Goal: Find contact information

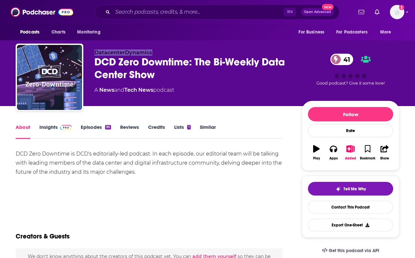
drag, startPoint x: 155, startPoint y: 48, endPoint x: 154, endPoint y: 53, distance: 4.7
click at [154, 53] on div "DatacenterDynamics DCD Zero Downtime: The Bi-Weekly Data Center Show 41 A News …" at bounding box center [207, 79] width 383 height 70
copy span "DatacenterDynamics"
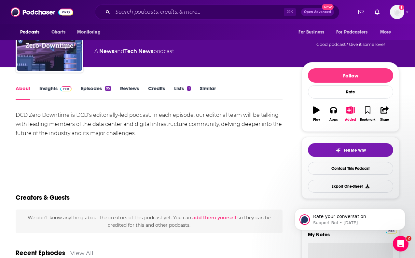
scroll to position [47, 0]
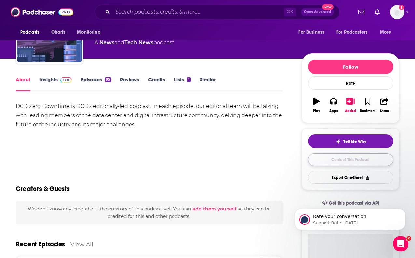
click at [332, 162] on link "Contact This Podcast" at bounding box center [350, 159] width 85 height 13
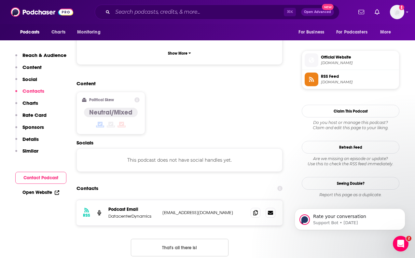
scroll to position [446, 0]
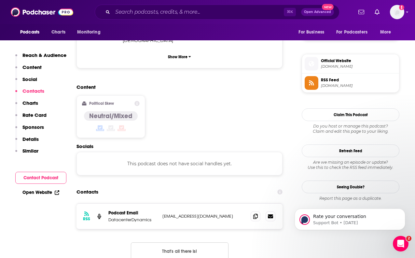
click at [109, 9] on div "⌘ K Open Advanced New" at bounding box center [217, 12] width 244 height 15
click at [124, 11] on input "Search podcasts, credits, & more..." at bounding box center [197, 12] width 171 height 10
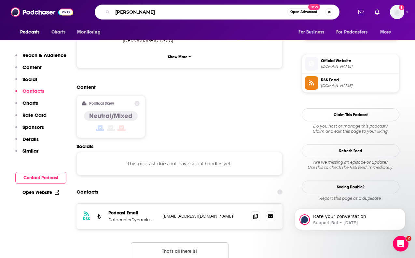
type input "[PERSON_NAME]"
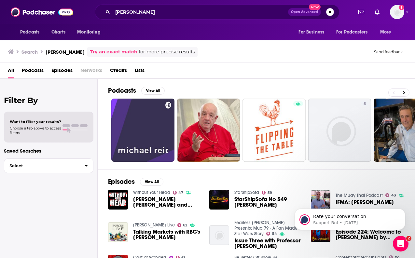
click at [27, 69] on span "Podcasts" at bounding box center [33, 71] width 22 height 13
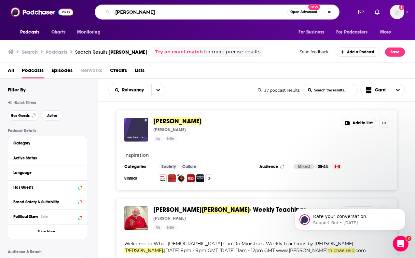
drag, startPoint x: 150, startPoint y: 10, endPoint x: 109, endPoint y: 10, distance: 41.0
click at [109, 10] on div "[PERSON_NAME] Open Advanced New" at bounding box center [217, 12] width 244 height 15
type input "uplink"
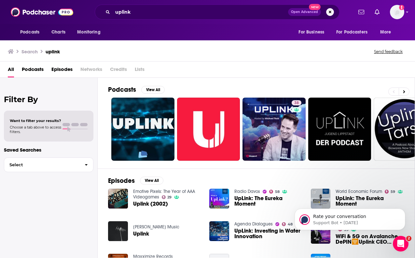
click at [31, 70] on span "Podcasts" at bounding box center [33, 70] width 22 height 13
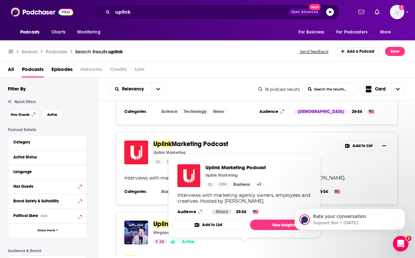
scroll to position [71, 0]
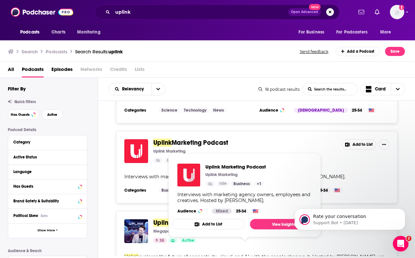
click at [157, 213] on div "Uplink : AI, Data Center, and Cloud Innovation Podcast Megaport 38 Active Added…" at bounding box center [256, 254] width 281 height 87
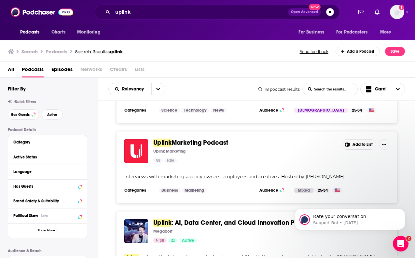
scroll to position [113, 0]
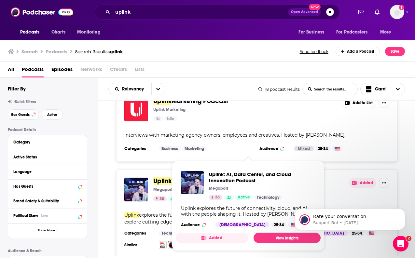
click at [164, 181] on span "Uplink" at bounding box center [162, 181] width 18 height 8
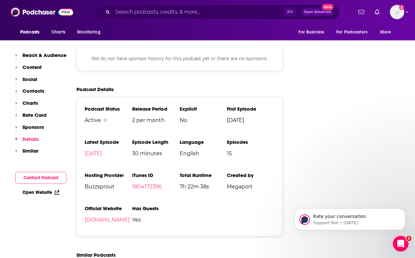
scroll to position [711, 0]
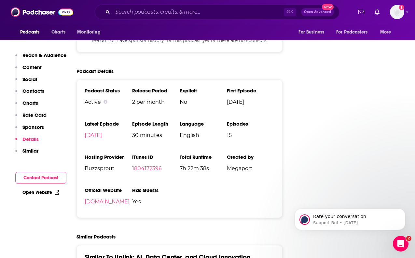
click at [51, 176] on button "Contact Podcast" at bounding box center [40, 178] width 51 height 12
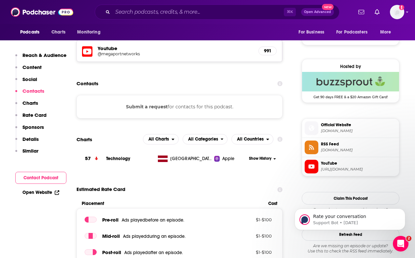
scroll to position [428, 0]
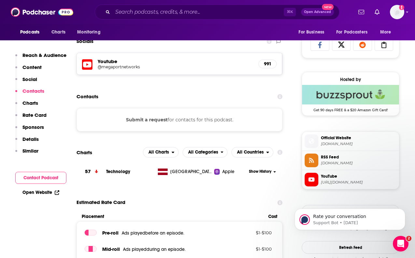
click at [139, 119] on button "Submit a request" at bounding box center [147, 119] width 42 height 7
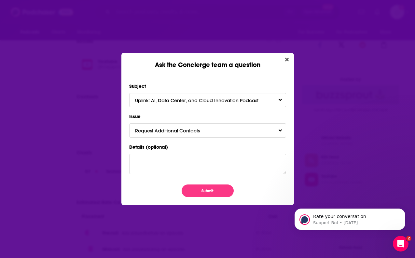
scroll to position [0, 0]
click at [287, 59] on icon "Close" at bounding box center [287, 59] width 4 height 5
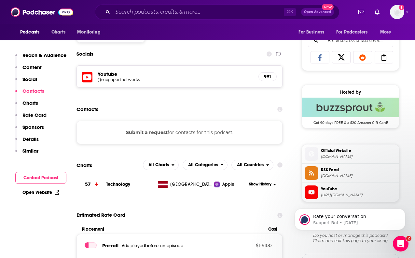
scroll to position [415, 0]
